Goal: Check status: Check status

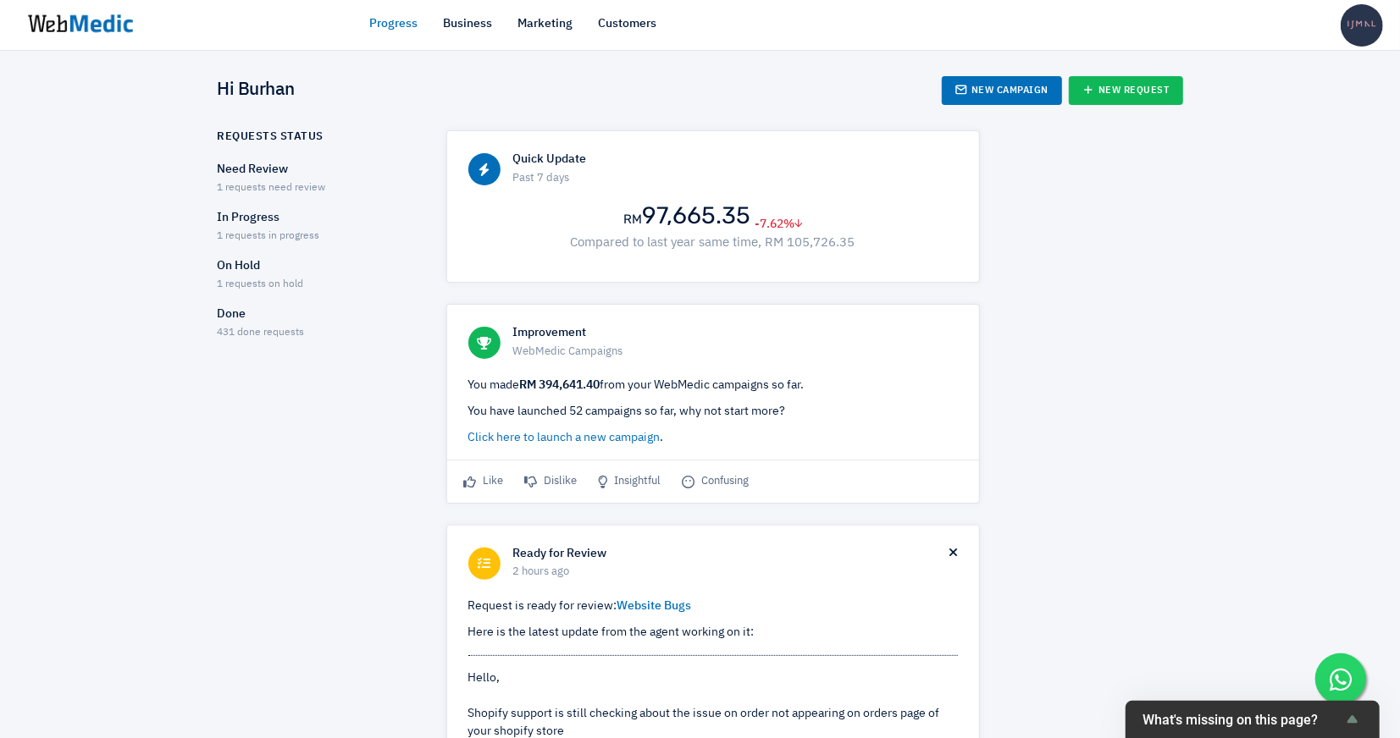
click at [250, 251] on ul "Need Review 1 requests need review In Progress 1 requests in progress On Hold 1…" at bounding box center [317, 251] width 199 height 180
click at [247, 240] on span "1 requests in progress" at bounding box center [269, 236] width 102 height 10
click at [246, 183] on span "1 requests need review" at bounding box center [272, 188] width 108 height 10
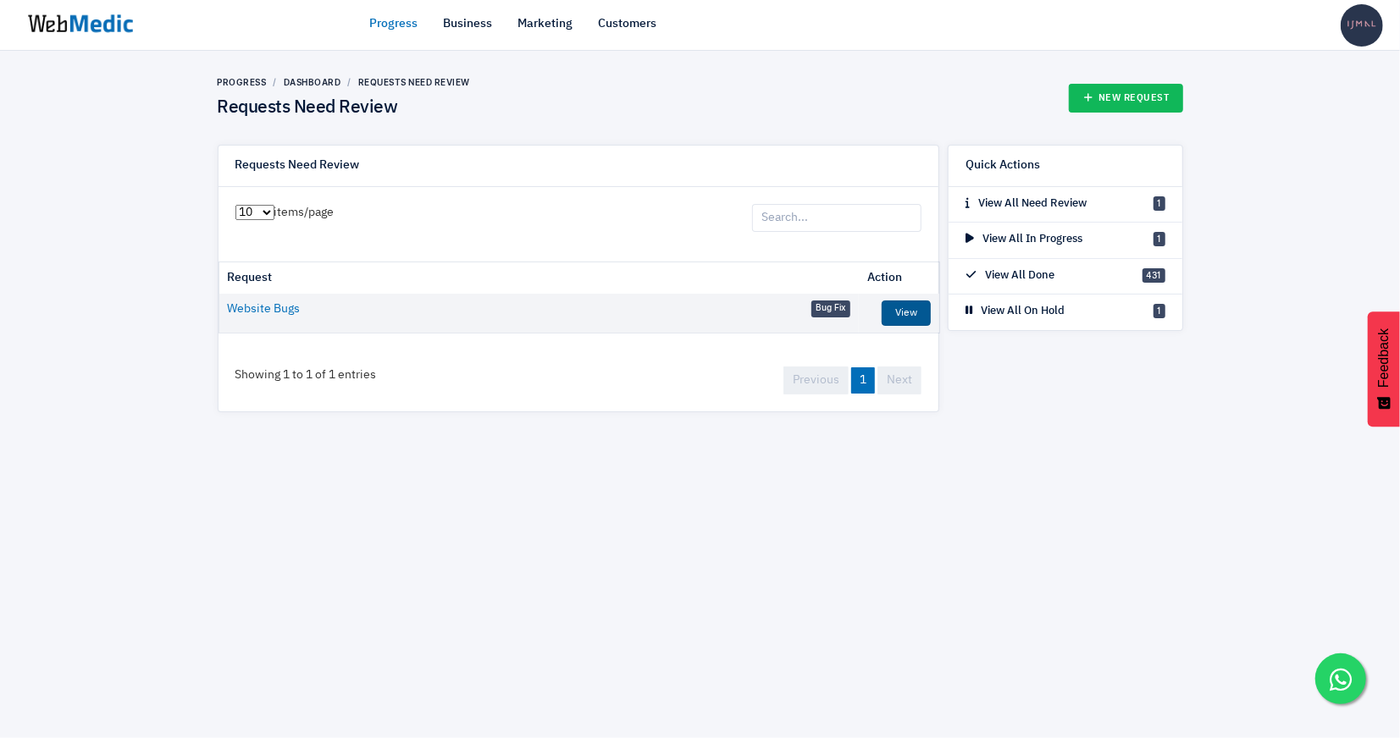
click at [897, 308] on link "View" at bounding box center [905, 313] width 49 height 25
